Goal: Task Accomplishment & Management: Use online tool/utility

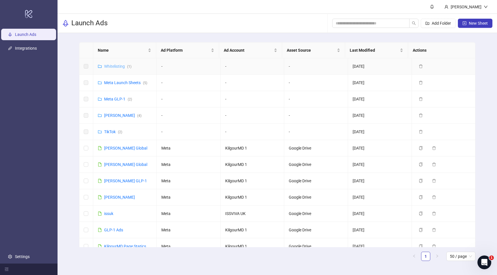
click at [121, 68] on link "Whitelisting ( 1 )" at bounding box center [117, 66] width 27 height 5
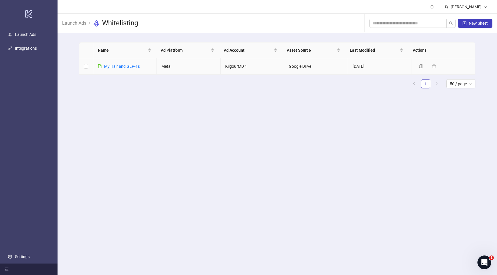
click at [121, 68] on link "​My Hair and GLP-1s" at bounding box center [122, 66] width 36 height 5
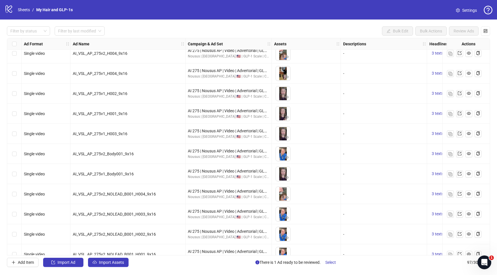
scroll to position [1748, 0]
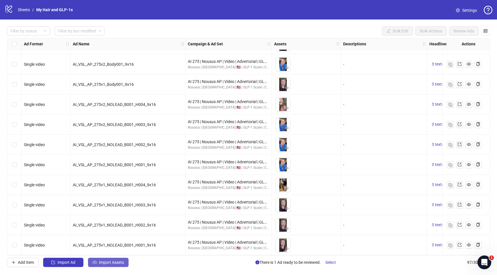
click at [113, 262] on span "Import Assets" at bounding box center [111, 262] width 25 height 5
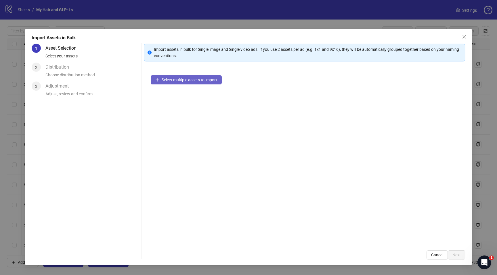
click at [179, 80] on span "Select multiple assets to import" at bounding box center [189, 80] width 55 height 5
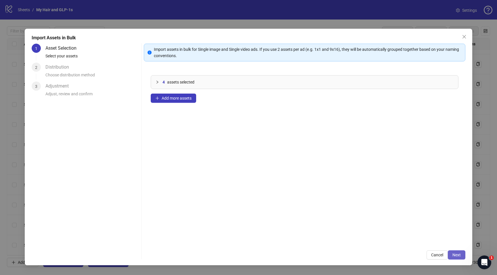
click at [452, 256] on span "Next" at bounding box center [456, 255] width 8 height 5
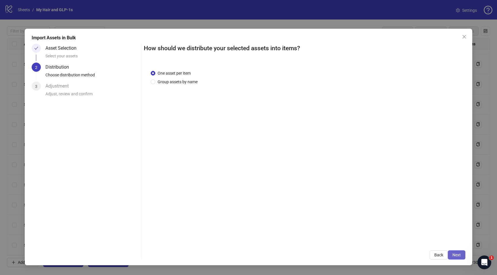
click at [457, 257] on span "Next" at bounding box center [456, 255] width 8 height 5
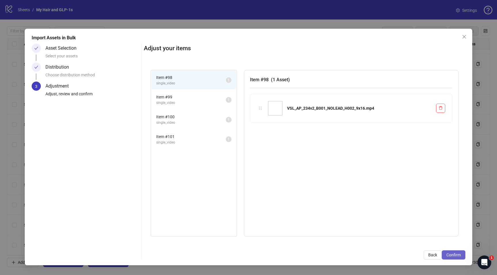
click at [449, 256] on span "Confirm" at bounding box center [453, 255] width 14 height 5
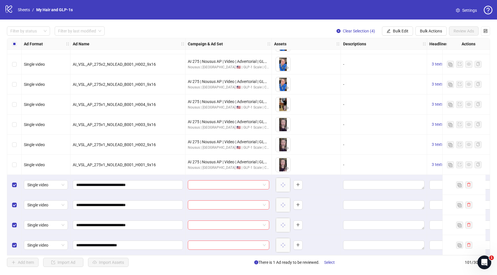
scroll to position [1829, 0]
click at [432, 31] on span "Bulk Actions" at bounding box center [431, 31] width 22 height 5
click at [430, 44] on span "Delete" at bounding box center [438, 43] width 39 height 6
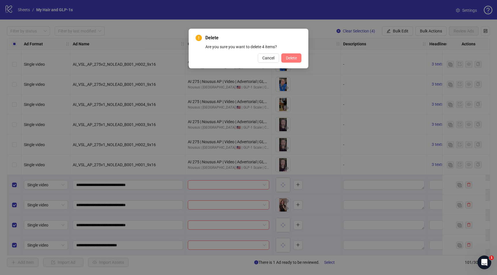
click at [296, 62] on button "Delete" at bounding box center [291, 57] width 20 height 9
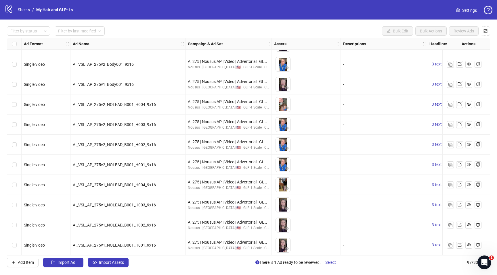
scroll to position [1748, 0]
click at [450, 244] on img "button" at bounding box center [450, 246] width 4 height 4
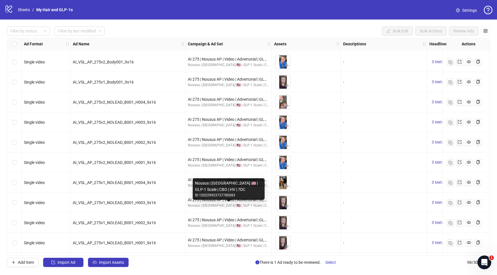
scroll to position [1769, 0]
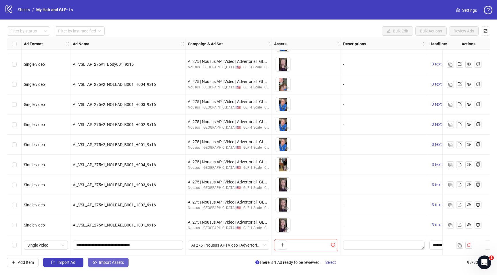
click at [104, 263] on span "Import Assets" at bounding box center [111, 262] width 25 height 5
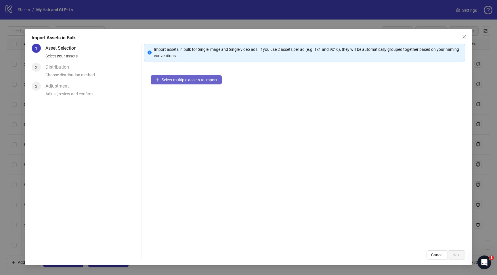
click at [184, 79] on span "Select multiple assets to import" at bounding box center [189, 80] width 55 height 5
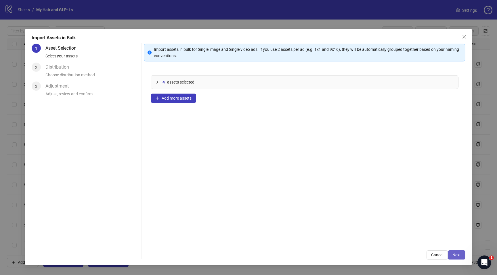
click at [454, 253] on span "Next" at bounding box center [456, 255] width 8 height 5
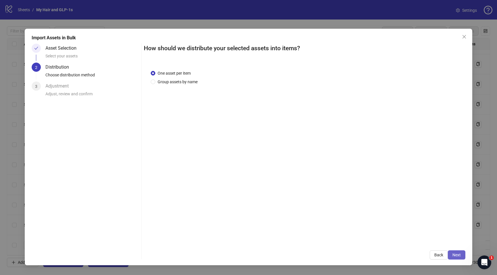
click at [454, 251] on button "Next" at bounding box center [457, 255] width 18 height 9
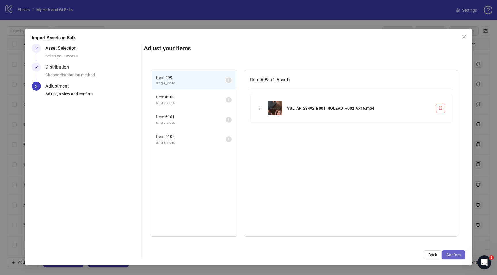
click at [454, 254] on span "Confirm" at bounding box center [453, 255] width 14 height 5
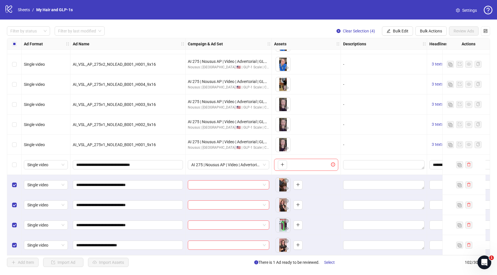
scroll to position [1849, 0]
click at [396, 32] on span "Bulk Edit" at bounding box center [401, 31] width 16 height 5
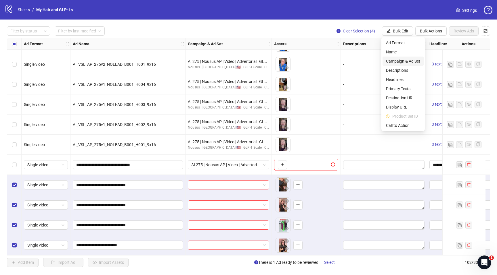
click at [395, 62] on span "Campaign & Ad Set" at bounding box center [403, 61] width 34 height 6
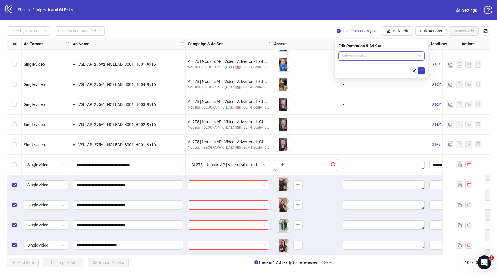
click at [383, 55] on input "search" at bounding box center [379, 56] width 74 height 9
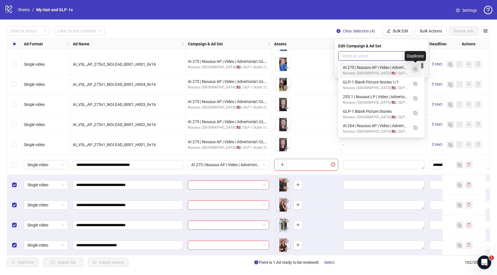
click at [416, 70] on img "button" at bounding box center [415, 69] width 4 height 4
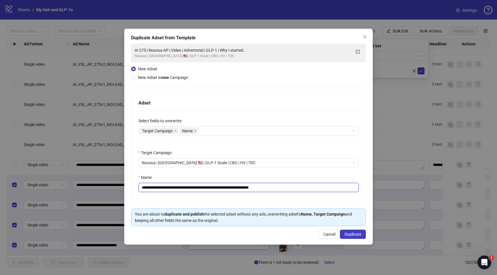
click at [278, 186] on input "**********" at bounding box center [248, 187] width 220 height 9
paste input "text"
type input "**********"
click at [348, 237] on span "Duplicate" at bounding box center [352, 234] width 17 height 5
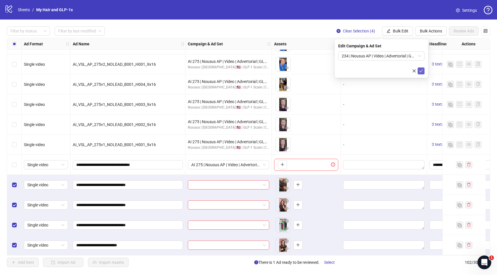
click at [420, 72] on icon "check" at bounding box center [421, 71] width 4 height 3
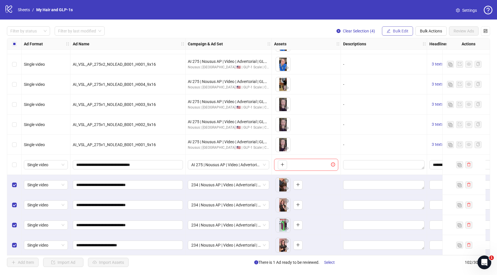
click at [397, 33] on button "Bulk Edit" at bounding box center [397, 30] width 31 height 9
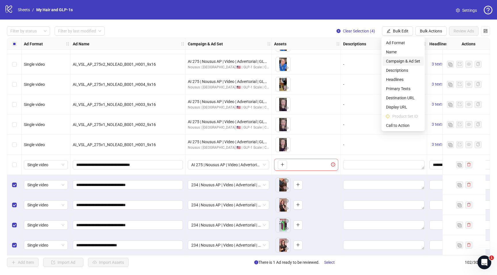
click at [399, 60] on span "Campaign & Ad Set" at bounding box center [403, 61] width 34 height 6
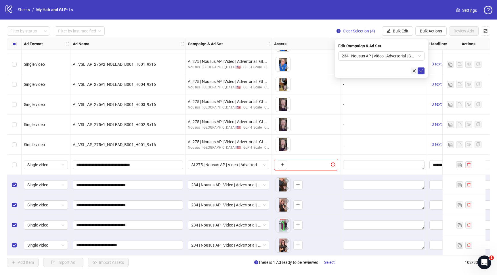
click at [412, 73] on button "button" at bounding box center [414, 71] width 7 height 7
click at [13, 39] on div "Select all rows" at bounding box center [14, 43] width 14 height 11
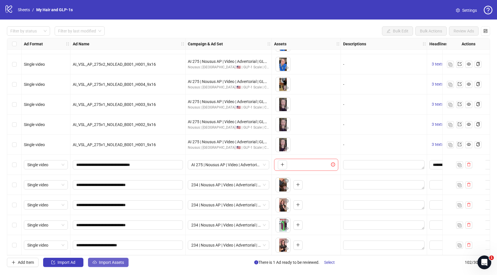
click at [107, 260] on span "Import Assets" at bounding box center [111, 262] width 25 height 5
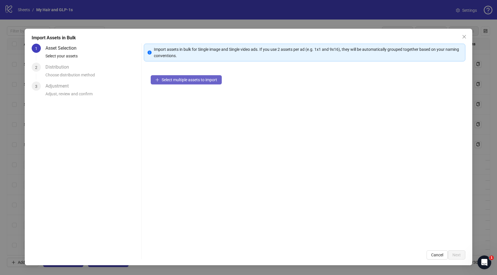
click at [181, 80] on span "Select multiple assets to import" at bounding box center [189, 80] width 55 height 5
click at [208, 80] on span "Select multiple assets to import" at bounding box center [189, 80] width 55 height 5
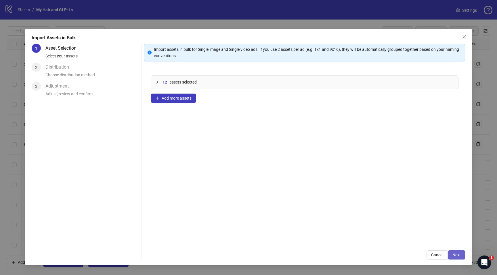
click at [463, 256] on button "Next" at bounding box center [457, 255] width 18 height 9
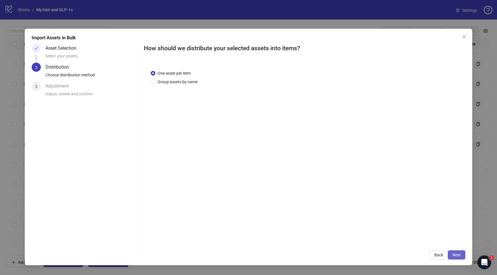
click at [459, 254] on span "Next" at bounding box center [456, 255] width 8 height 5
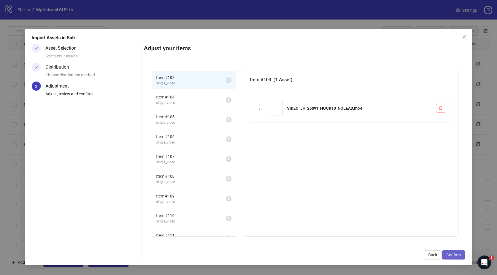
click at [451, 254] on span "Confirm" at bounding box center [453, 255] width 14 height 5
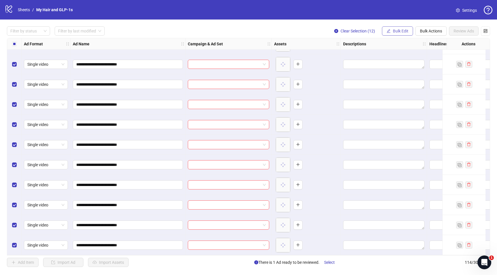
click at [397, 31] on span "Bulk Edit" at bounding box center [401, 31] width 16 height 5
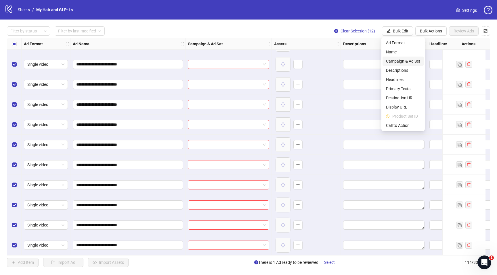
click at [392, 59] on span "Campaign & Ad Set" at bounding box center [403, 61] width 34 height 6
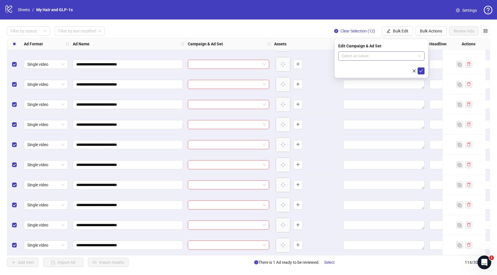
click at [376, 56] on input "search" at bounding box center [379, 56] width 74 height 9
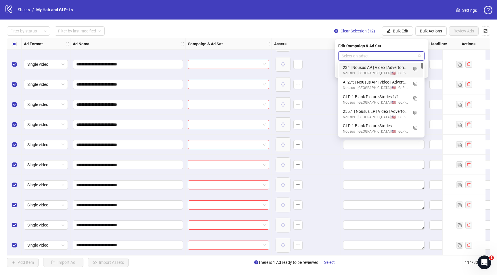
paste input "**********"
type input "**********"
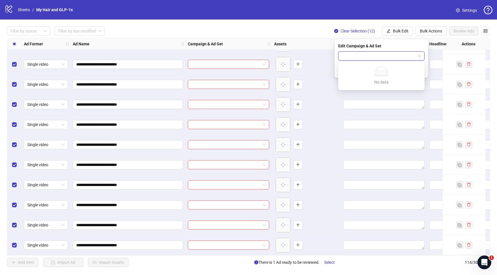
scroll to position [0, 0]
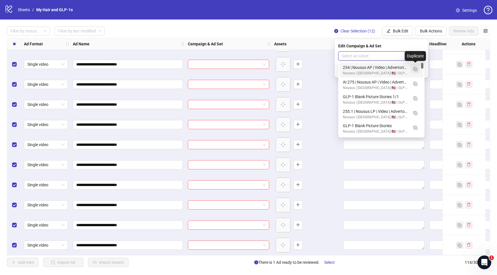
click at [414, 69] on img "button" at bounding box center [415, 69] width 4 height 4
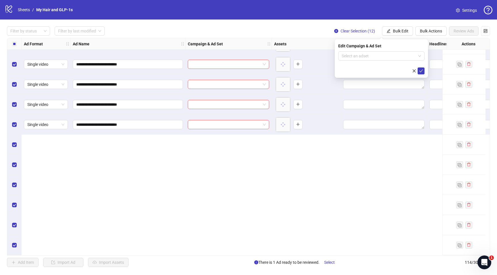
scroll to position [1939, 0]
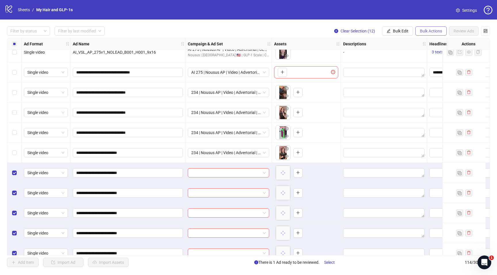
click at [439, 31] on span "Bulk Actions" at bounding box center [431, 31] width 22 height 5
click at [432, 44] on span "Delete" at bounding box center [438, 43] width 39 height 6
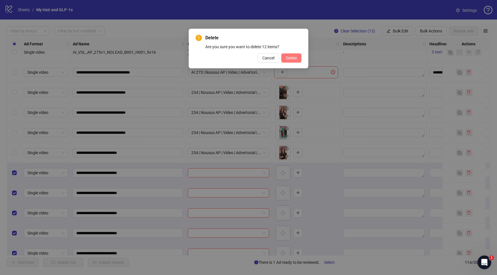
click at [297, 58] on button "Delete" at bounding box center [291, 57] width 20 height 9
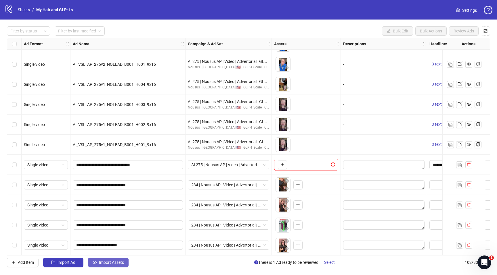
click at [111, 265] on button "Import Assets" at bounding box center [108, 262] width 41 height 9
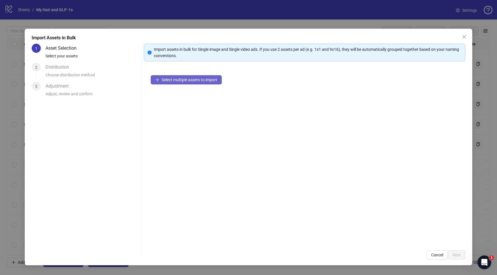
click at [179, 79] on span "Select multiple assets to import" at bounding box center [189, 80] width 55 height 5
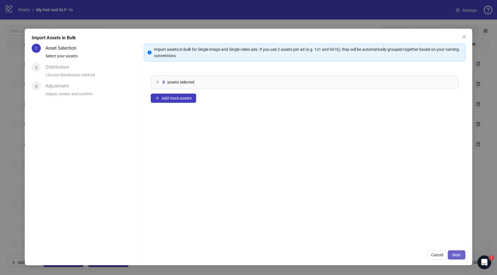
click at [458, 255] on span "Next" at bounding box center [456, 255] width 8 height 5
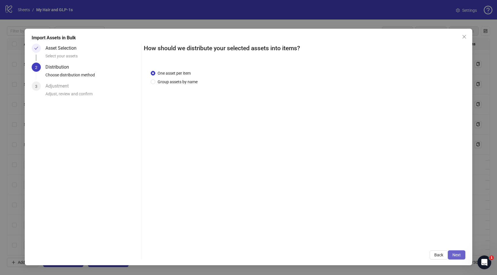
click at [455, 257] on span "Next" at bounding box center [456, 255] width 8 height 5
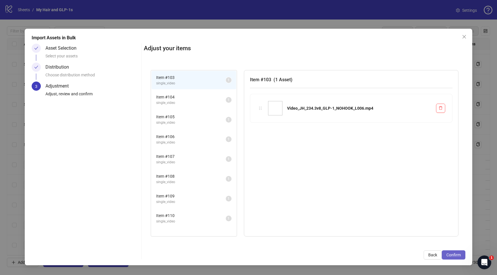
click at [448, 256] on span "Confirm" at bounding box center [453, 255] width 14 height 5
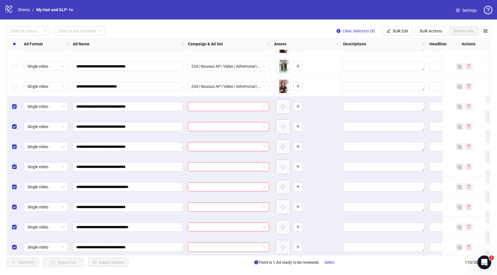
scroll to position [2010, 0]
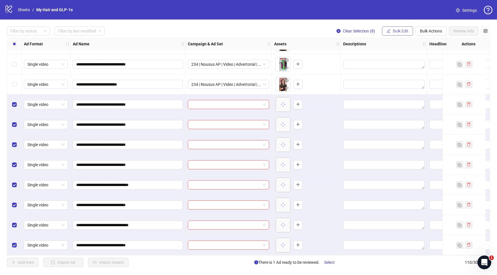
click at [400, 31] on span "Bulk Edit" at bounding box center [401, 31] width 16 height 5
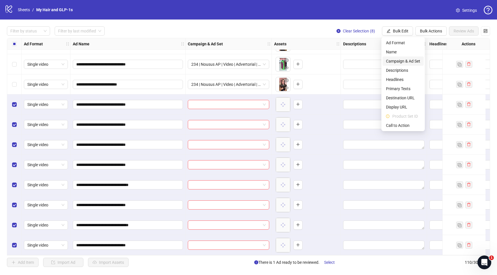
click at [398, 59] on span "Campaign & Ad Set" at bounding box center [403, 61] width 34 height 6
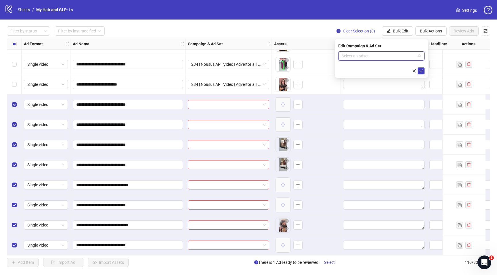
click at [342, 55] on input "search" at bounding box center [342, 55] width 0 height 0
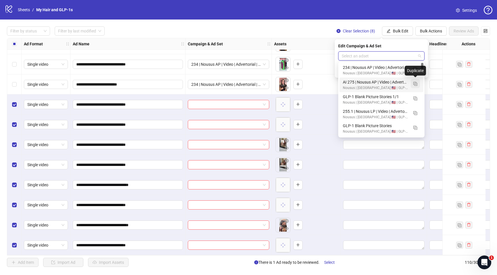
click at [415, 85] on img "button" at bounding box center [415, 84] width 4 height 4
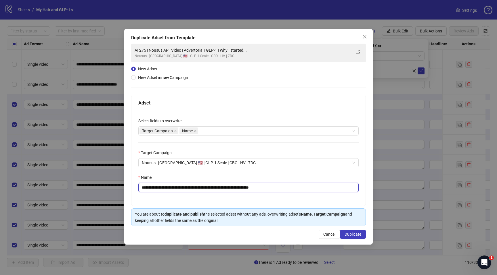
click at [228, 188] on input "**********" at bounding box center [248, 187] width 220 height 9
paste input "text"
type input "**********"
click at [354, 235] on span "Duplicate" at bounding box center [352, 234] width 17 height 5
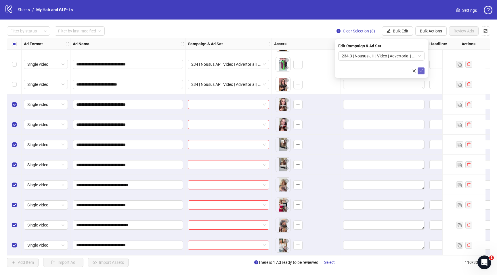
click at [420, 73] on span "submit" at bounding box center [421, 71] width 4 height 5
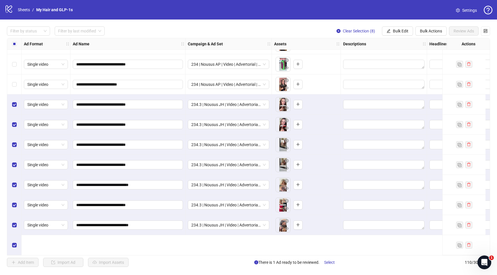
scroll to position [1884, 0]
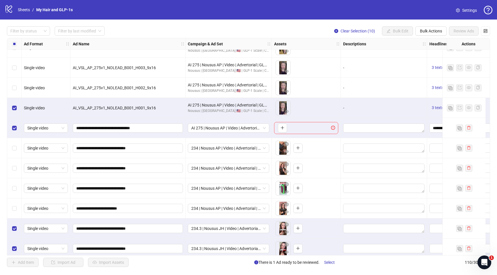
click at [16, 104] on div "Select row 97" at bounding box center [14, 108] width 14 height 20
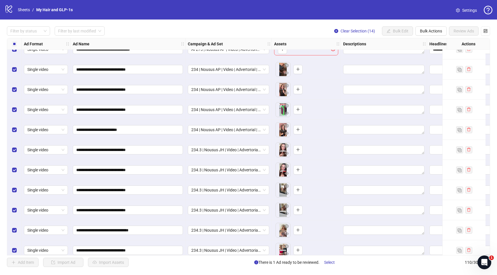
scroll to position [1893, 0]
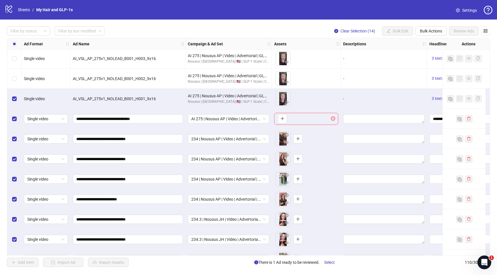
click at [310, 121] on div "To pick up a draggable item, press the space bar. While dragging, use the arrow…" at bounding box center [306, 119] width 64 height 12
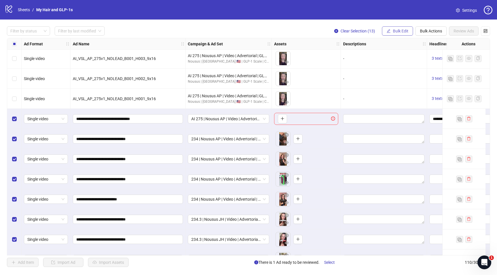
click at [400, 31] on span "Bulk Edit" at bounding box center [401, 31] width 16 height 5
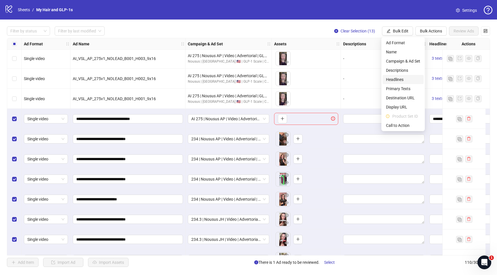
click at [393, 80] on span "Headlines" at bounding box center [403, 79] width 34 height 6
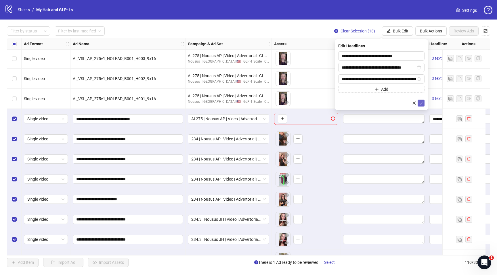
click at [420, 102] on icon "check" at bounding box center [421, 103] width 4 height 4
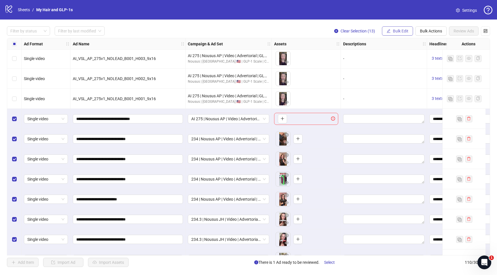
click at [399, 28] on button "Bulk Edit" at bounding box center [397, 30] width 31 height 9
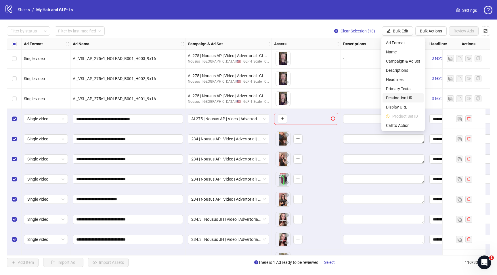
click at [391, 99] on span "Destination URL" at bounding box center [403, 98] width 34 height 6
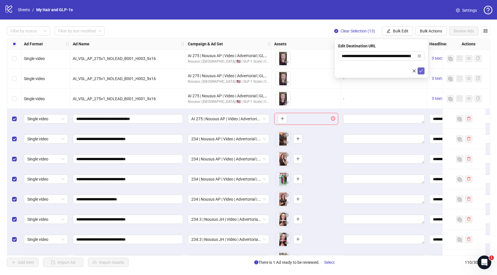
click at [418, 71] on button "submit" at bounding box center [420, 71] width 7 height 7
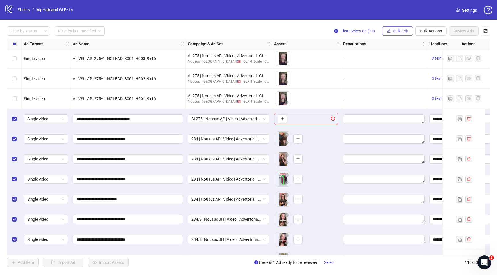
click at [401, 32] on span "Bulk Edit" at bounding box center [401, 31] width 16 height 5
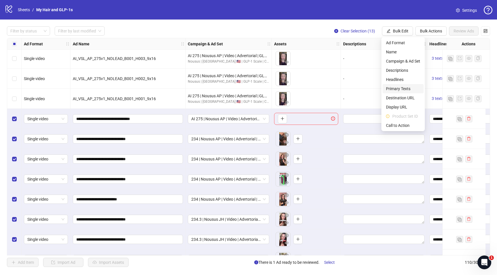
click at [400, 86] on span "Primary Texts" at bounding box center [403, 89] width 34 height 6
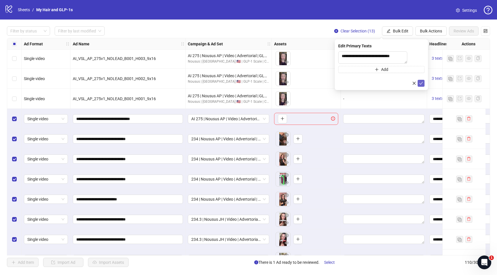
click at [423, 86] on button "submit" at bounding box center [420, 83] width 7 height 7
click at [400, 28] on button "Bulk Edit" at bounding box center [397, 30] width 31 height 9
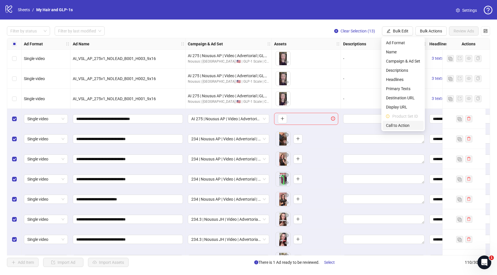
click at [398, 127] on span "Call to Action" at bounding box center [403, 125] width 34 height 6
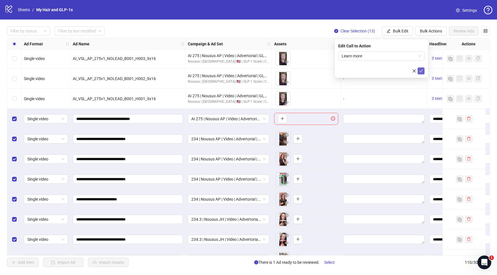
click at [419, 72] on icon "check" at bounding box center [421, 71] width 4 height 4
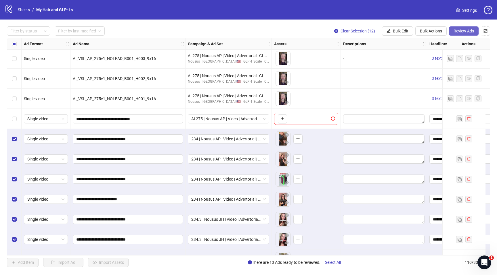
click at [460, 27] on button "Review Ads" at bounding box center [464, 30] width 30 height 9
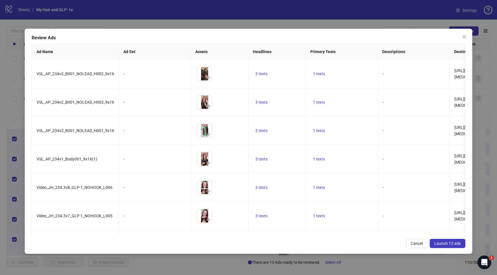
click at [447, 243] on span "Launch 12 ads" at bounding box center [447, 243] width 26 height 5
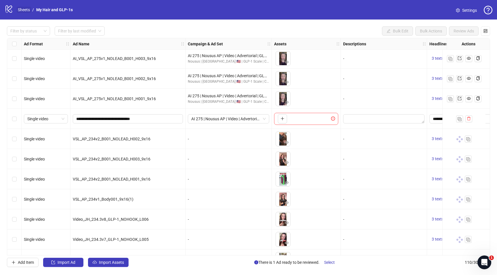
click at [26, 9] on link "Sheets" at bounding box center [24, 10] width 14 height 6
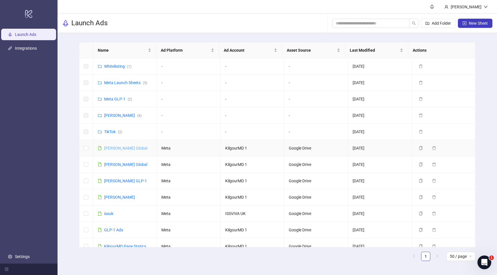
click at [111, 146] on link "[PERSON_NAME] Global" at bounding box center [125, 148] width 43 height 5
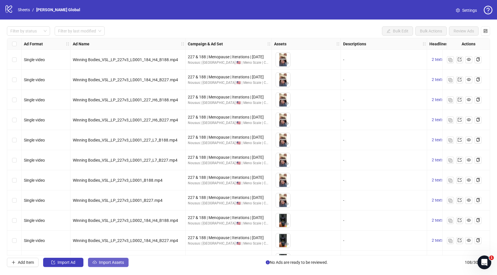
click at [102, 267] on button "Import Assets" at bounding box center [108, 262] width 41 height 9
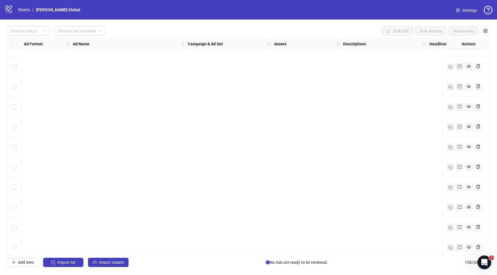
scroll to position [1970, 0]
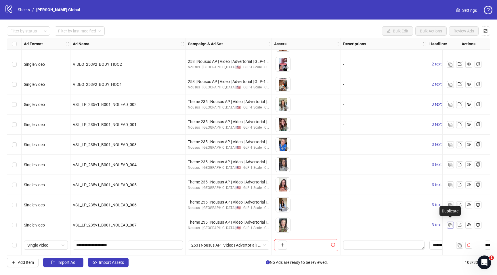
click at [450, 226] on button "button" at bounding box center [450, 225] width 7 height 7
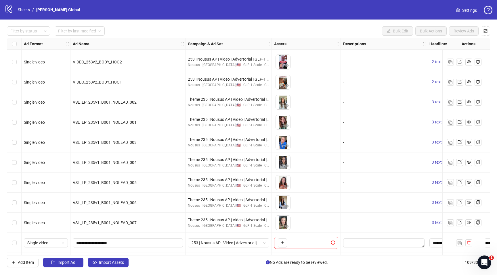
scroll to position [1990, 0]
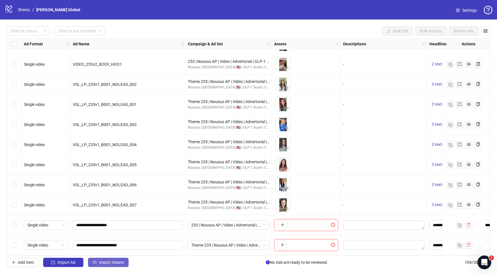
click at [108, 259] on button "Import Assets" at bounding box center [108, 262] width 41 height 9
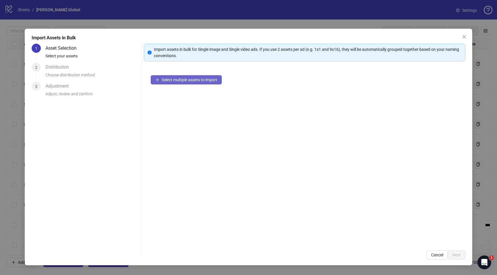
click at [189, 79] on span "Select multiple assets to import" at bounding box center [189, 80] width 55 height 5
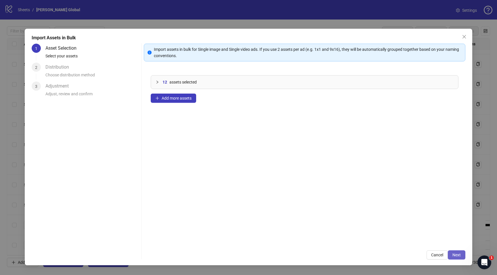
click at [457, 260] on button "Next" at bounding box center [457, 255] width 18 height 9
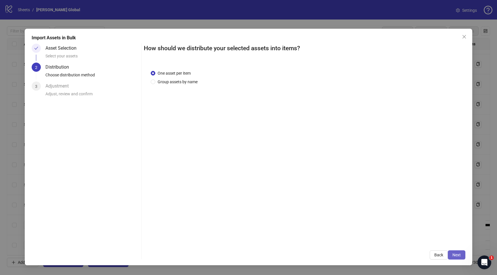
click at [457, 256] on span "Next" at bounding box center [456, 255] width 8 height 5
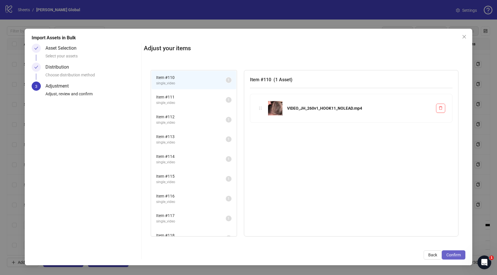
click at [449, 254] on span "Confirm" at bounding box center [453, 255] width 14 height 5
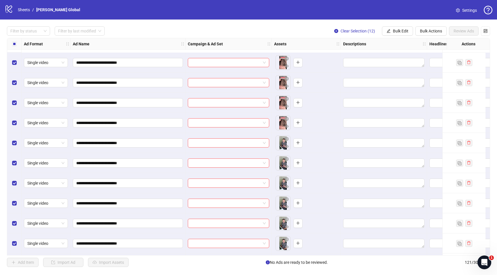
scroll to position [2231, 0]
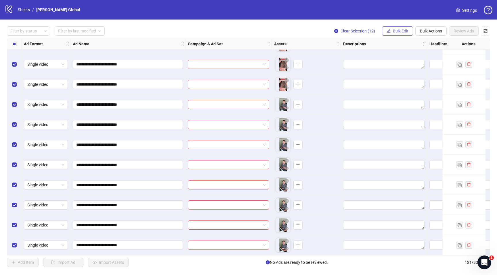
click at [395, 30] on span "Bulk Edit" at bounding box center [401, 31] width 16 height 5
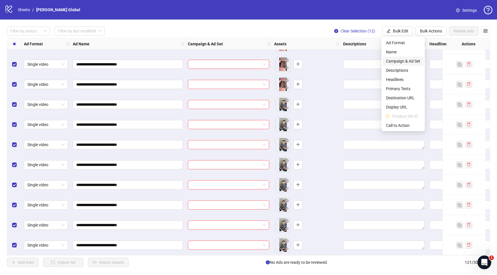
click at [395, 61] on span "Campaign & Ad Set" at bounding box center [403, 61] width 34 height 6
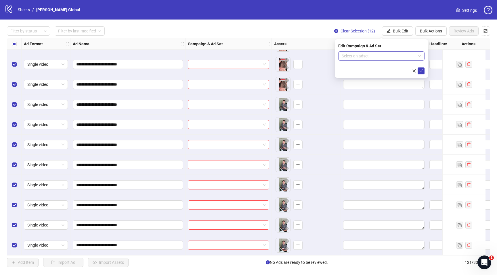
click at [400, 55] on input "search" at bounding box center [379, 56] width 74 height 9
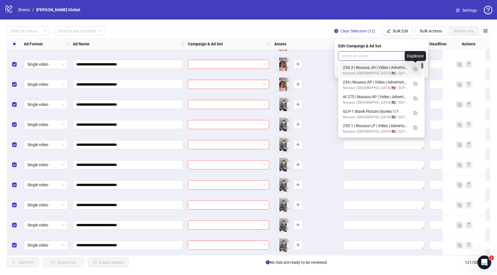
click at [415, 68] on img "button" at bounding box center [415, 69] width 4 height 4
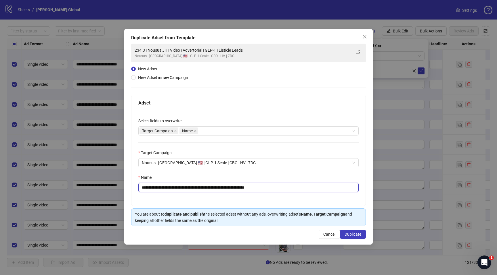
click at [262, 186] on input "**********" at bounding box center [248, 187] width 220 height 9
paste input "text"
type input "**********"
click at [358, 234] on span "Duplicate" at bounding box center [352, 234] width 17 height 5
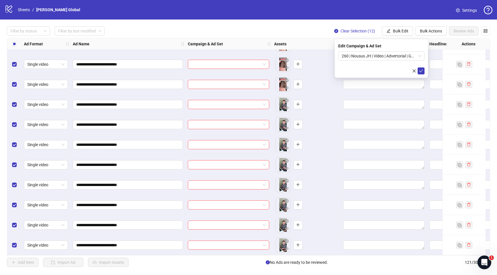
click at [421, 71] on icon "check" at bounding box center [421, 71] width 4 height 3
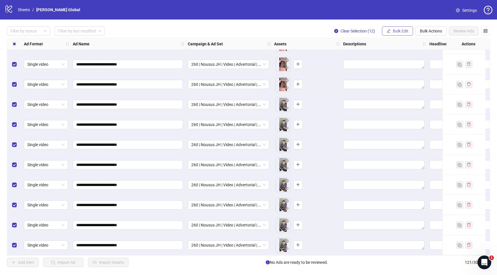
click at [402, 30] on span "Bulk Edit" at bounding box center [401, 31] width 16 height 5
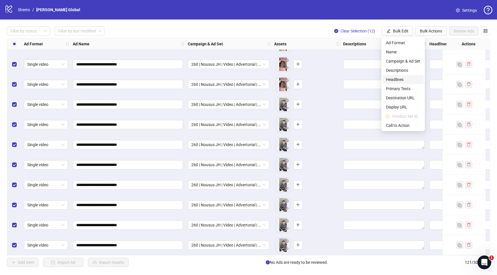
click at [394, 78] on span "Headlines" at bounding box center [403, 79] width 34 height 6
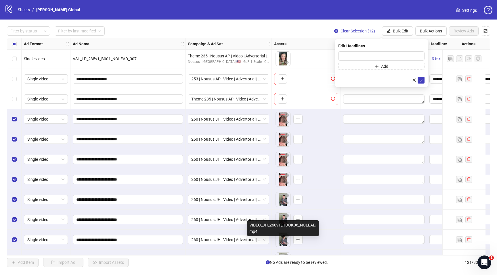
scroll to position [2122, 0]
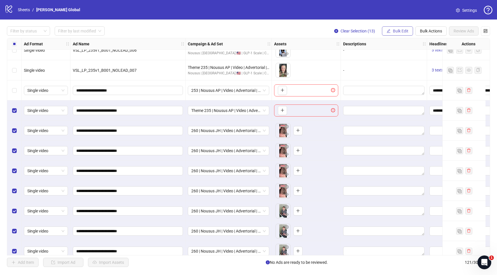
click at [402, 28] on button "Bulk Edit" at bounding box center [397, 30] width 31 height 9
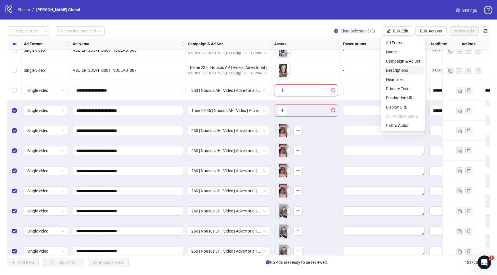
click at [404, 68] on span "Descriptions" at bounding box center [403, 70] width 34 height 6
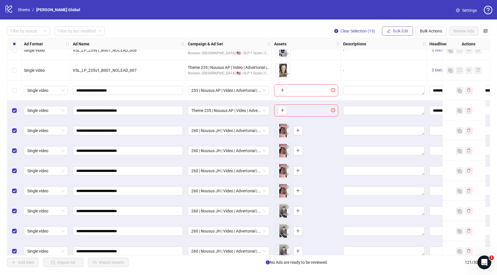
click at [404, 34] on button "Bulk Edit" at bounding box center [397, 30] width 31 height 9
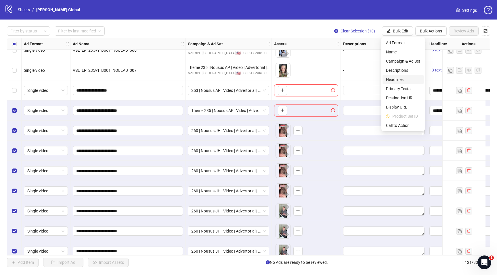
click at [397, 81] on span "Headlines" at bounding box center [403, 79] width 34 height 6
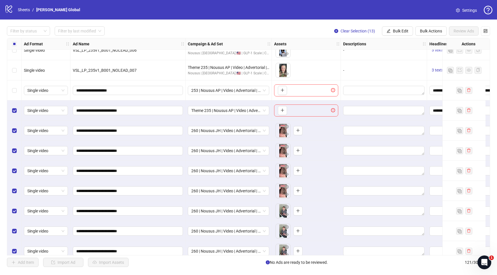
click at [399, 25] on div "Filter by status Filter by last modified Clear Selection (13) Bulk Edit Bulk Ac…" at bounding box center [248, 147] width 497 height 255
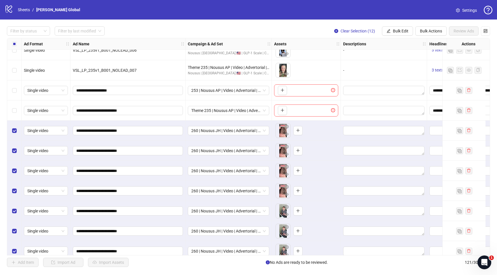
click at [10, 45] on div "Select all rows" at bounding box center [14, 43] width 14 height 11
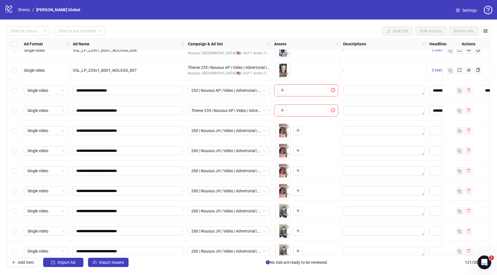
click at [18, 110] on div "Select row 109" at bounding box center [14, 111] width 14 height 20
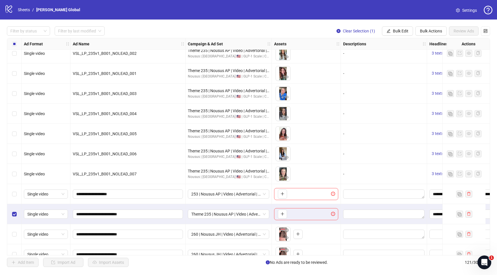
scroll to position [2231, 0]
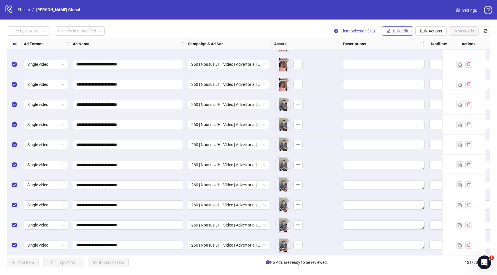
click at [402, 31] on span "Bulk Edit" at bounding box center [401, 31] width 16 height 5
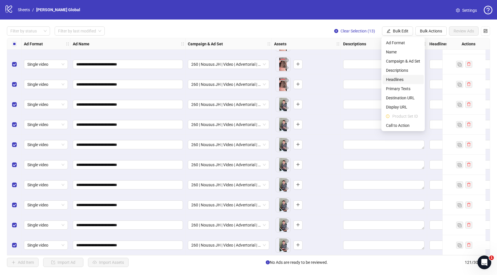
click at [396, 78] on span "Headlines" at bounding box center [403, 79] width 34 height 6
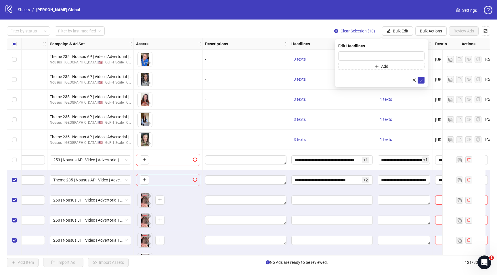
scroll to position [2053, 185]
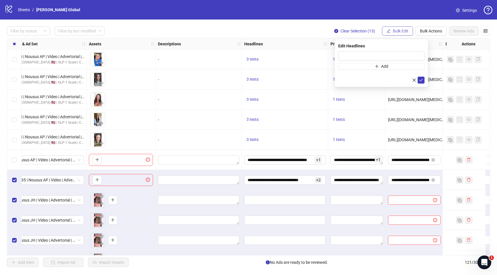
click at [390, 30] on button "Bulk Edit" at bounding box center [397, 30] width 31 height 9
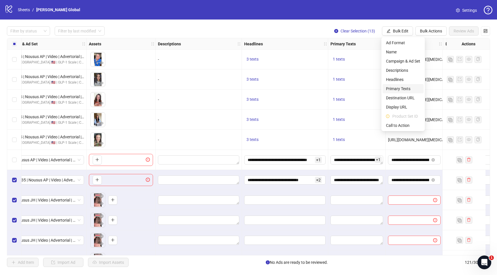
click at [393, 87] on span "Primary Texts" at bounding box center [403, 89] width 34 height 6
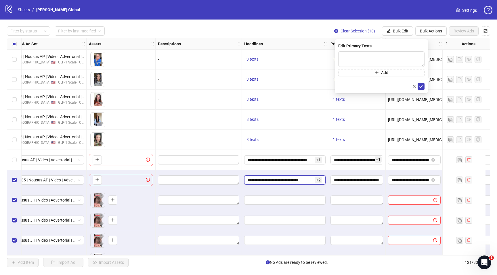
click at [288, 179] on input "**********" at bounding box center [281, 180] width 66 height 6
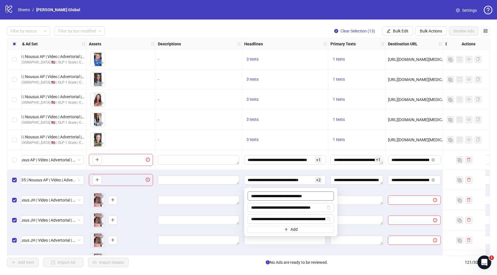
click at [285, 197] on input "**********" at bounding box center [291, 196] width 86 height 9
click at [400, 32] on span "Bulk Edit" at bounding box center [401, 31] width 16 height 5
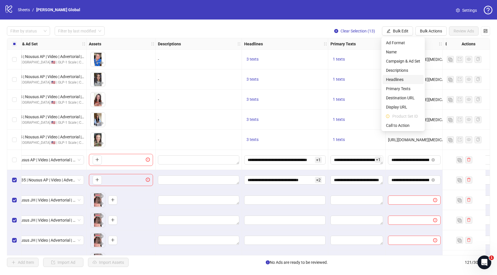
click at [388, 80] on span "Headlines" at bounding box center [403, 79] width 34 height 6
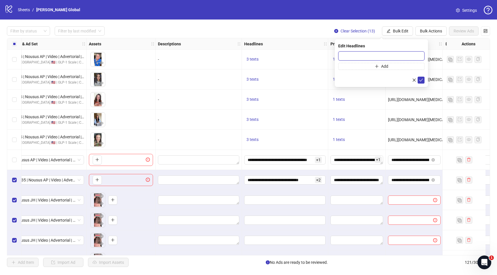
click at [369, 58] on input "text" at bounding box center [381, 55] width 86 height 9
paste input "**********"
type input "**********"
click at [396, 67] on button "Add" at bounding box center [381, 66] width 86 height 7
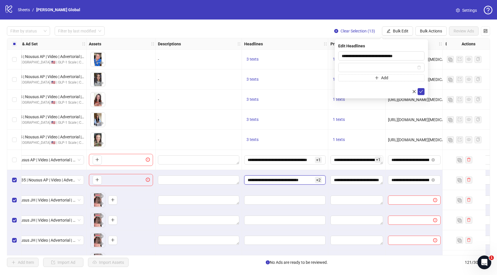
click at [275, 183] on input "**********" at bounding box center [281, 180] width 66 height 6
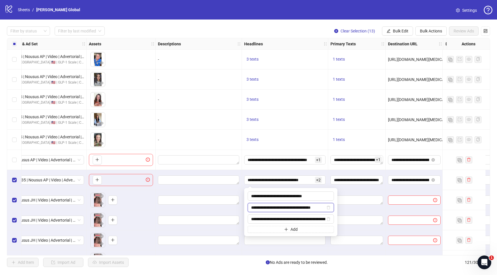
click at [269, 208] on input "**********" at bounding box center [288, 208] width 74 height 6
click at [393, 32] on span "Bulk Edit" at bounding box center [401, 31] width 16 height 5
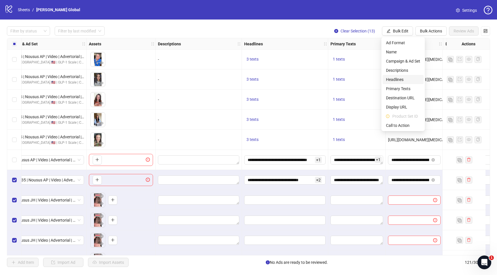
click at [392, 77] on span "Headlines" at bounding box center [403, 79] width 34 height 6
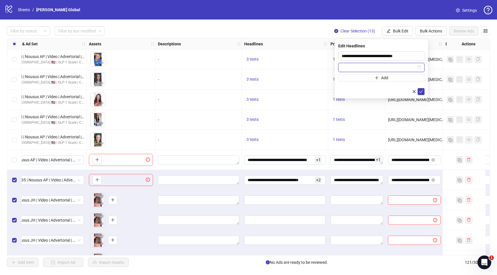
click at [367, 67] on input "text" at bounding box center [379, 67] width 74 height 6
paste input "**********"
type input "**********"
click at [277, 183] on input "**********" at bounding box center [281, 180] width 66 height 6
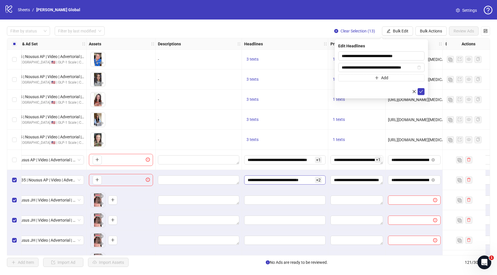
scroll to position [0, 0]
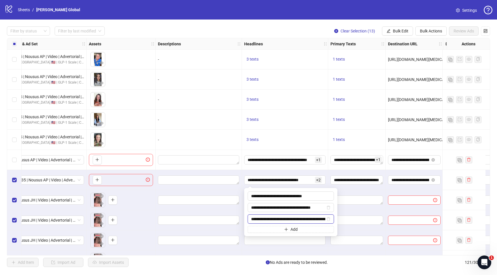
click at [271, 216] on input "**********" at bounding box center [288, 219] width 74 height 6
click at [389, 28] on button "Bulk Edit" at bounding box center [397, 30] width 31 height 9
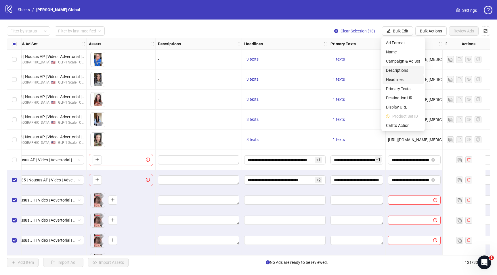
click at [394, 78] on span "Headlines" at bounding box center [403, 79] width 34 height 6
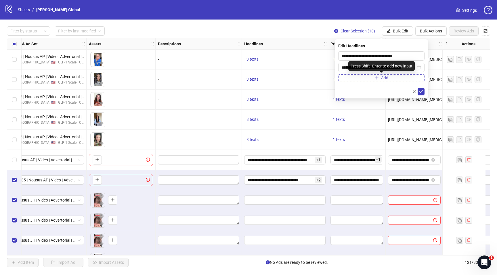
click at [368, 78] on button "Add" at bounding box center [381, 77] width 86 height 7
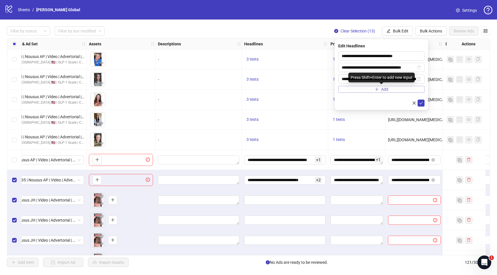
scroll to position [0, 24]
type input "**********"
click at [421, 102] on icon "check" at bounding box center [421, 103] width 4 height 4
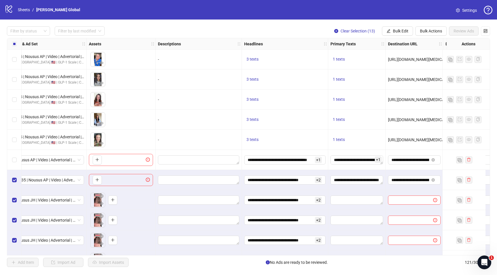
scroll to position [2053, 229]
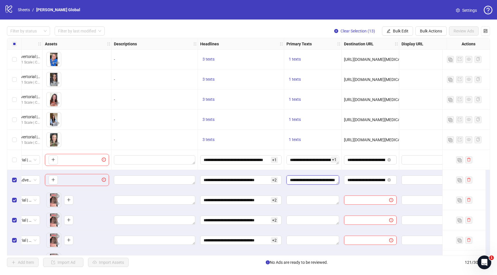
click at [314, 178] on textarea "**********" at bounding box center [312, 180] width 53 height 9
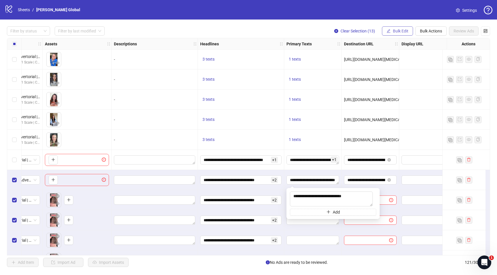
click at [393, 28] on button "Bulk Edit" at bounding box center [397, 30] width 31 height 9
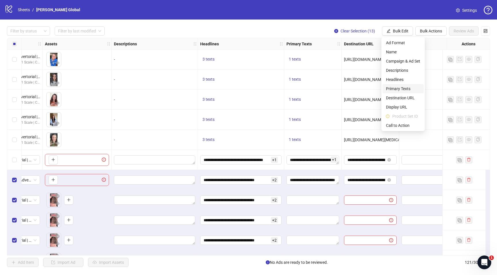
click at [392, 88] on span "Primary Texts" at bounding box center [403, 89] width 34 height 6
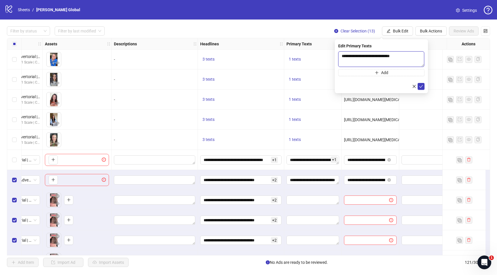
click at [371, 66] on textarea "**********" at bounding box center [381, 59] width 86 height 16
type textarea "**********"
click at [421, 85] on icon "check" at bounding box center [421, 87] width 4 height 4
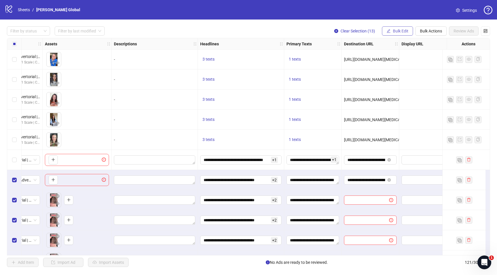
click at [400, 29] on span "Bulk Edit" at bounding box center [401, 31] width 16 height 5
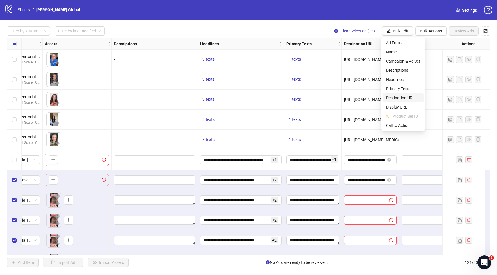
click at [399, 98] on span "Destination URL" at bounding box center [403, 98] width 34 height 6
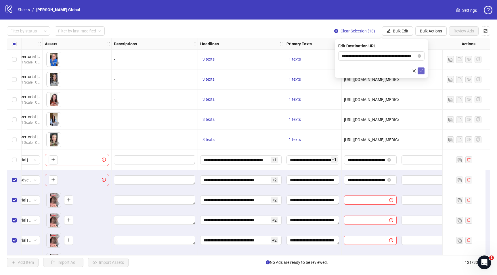
click at [421, 74] on button "submit" at bounding box center [420, 71] width 7 height 7
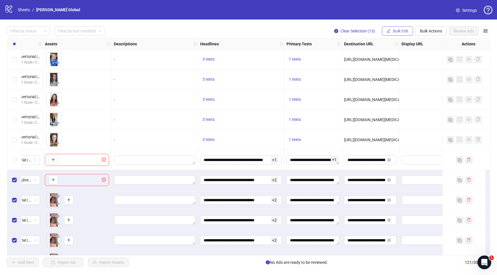
click at [397, 29] on span "Bulk Edit" at bounding box center [401, 31] width 16 height 5
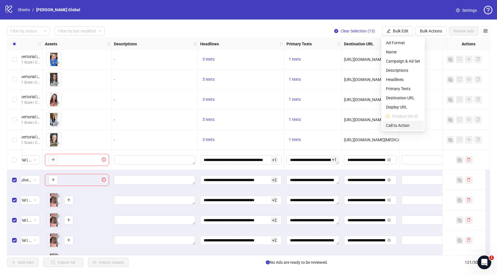
click at [392, 125] on span "Call to Action" at bounding box center [403, 125] width 34 height 6
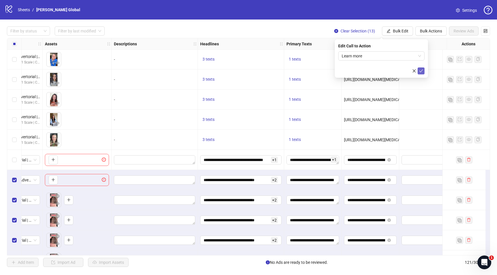
click at [423, 71] on button "submit" at bounding box center [420, 71] width 7 height 7
click at [15, 176] on div "Select row 109" at bounding box center [14, 180] width 14 height 20
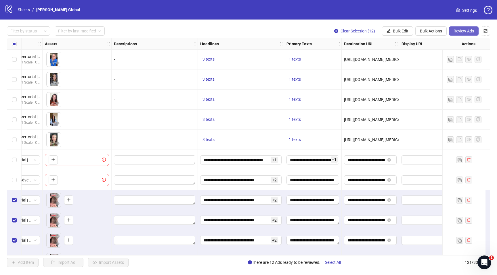
click at [455, 31] on span "Review Ads" at bounding box center [463, 31] width 20 height 5
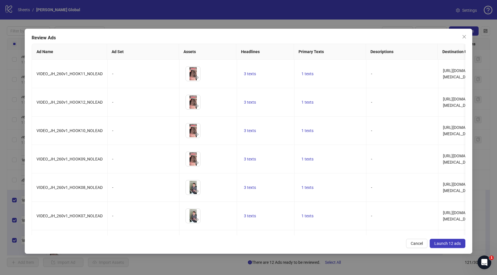
click at [446, 244] on span "Launch 12 ads" at bounding box center [447, 243] width 26 height 5
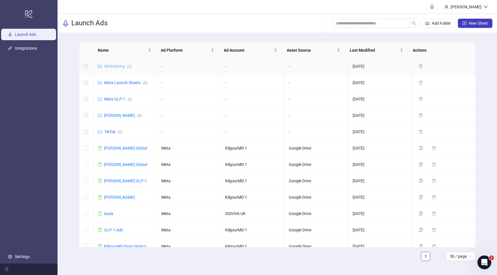
click at [110, 68] on link "Whitelisting ( 1 )" at bounding box center [117, 66] width 27 height 5
